Goal: Complete application form

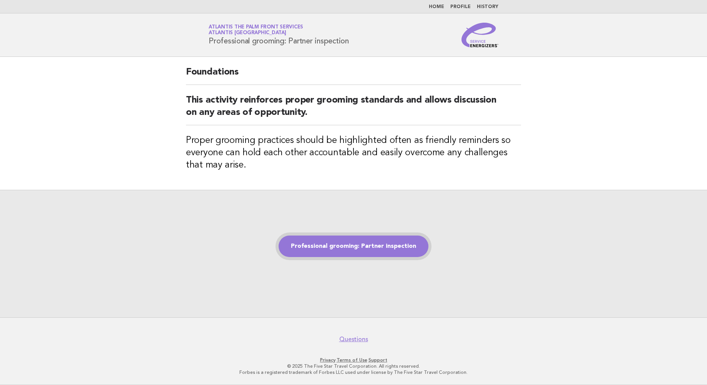
click at [355, 246] on link "Professional grooming: Partner inspection" at bounding box center [354, 247] width 150 height 22
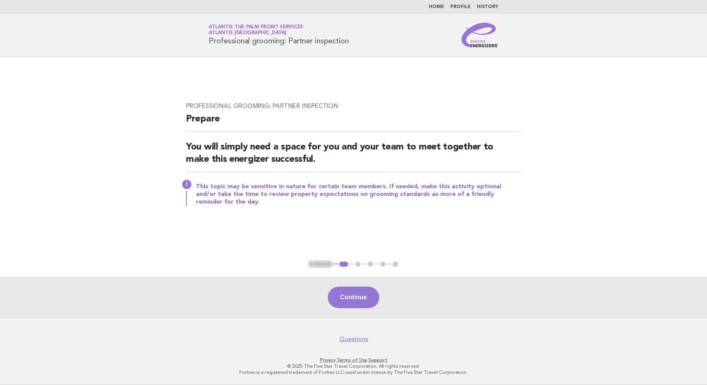
click at [348, 310] on div "Continue" at bounding box center [353, 297] width 707 height 40
click at [351, 300] on button "Continue" at bounding box center [353, 298] width 51 height 22
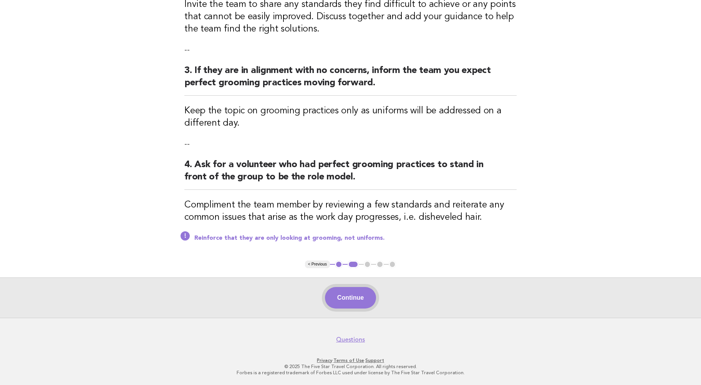
click at [345, 293] on button "Continue" at bounding box center [350, 298] width 51 height 22
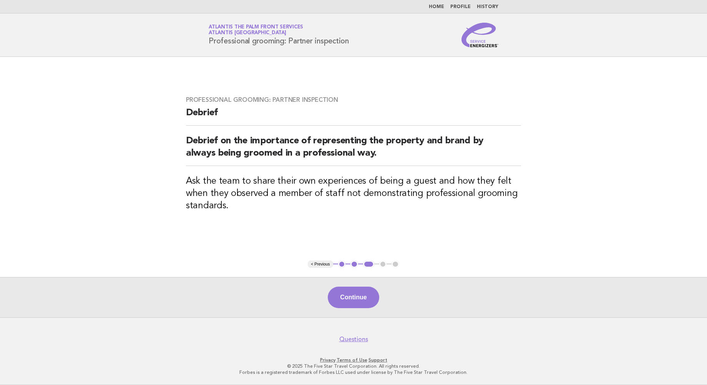
click at [342, 295] on button "Continue" at bounding box center [353, 298] width 51 height 22
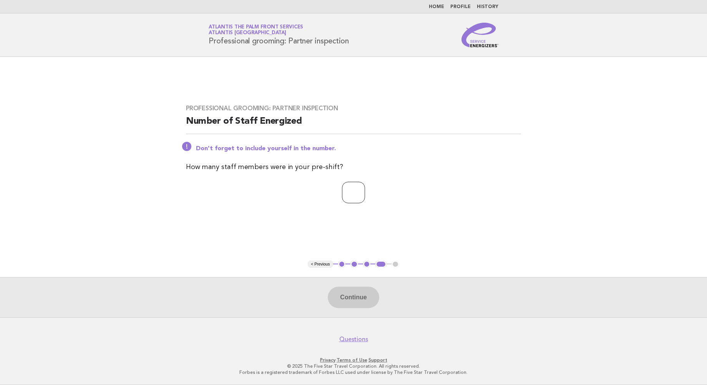
click at [342, 195] on input "number" at bounding box center [353, 193] width 23 height 22
type input "**"
click at [344, 303] on button "Continue" at bounding box center [353, 298] width 51 height 22
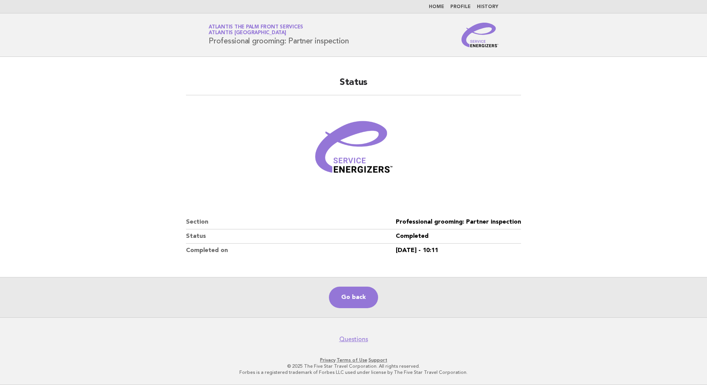
click at [77, 172] on main "Status Section Professional grooming: Partner inspection Status Completed Compl…" at bounding box center [353, 187] width 707 height 261
